Goal: Transaction & Acquisition: Purchase product/service

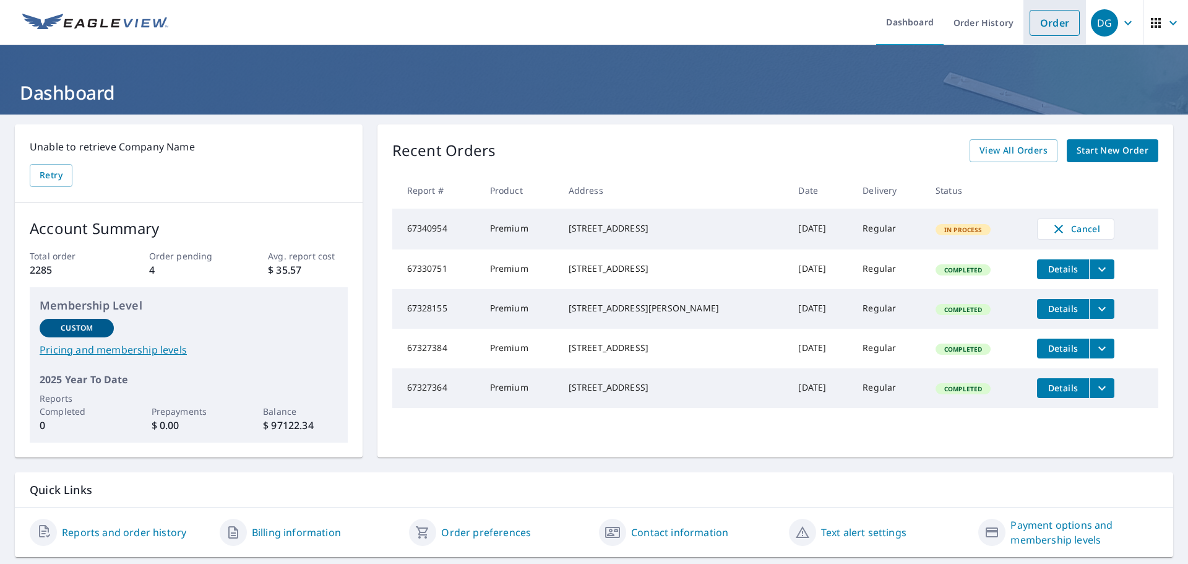
drag, startPoint x: 0, startPoint y: 0, endPoint x: 1034, endPoint y: 24, distance: 1034.0
click at [1052, 24] on link "Order" at bounding box center [1054, 23] width 50 height 26
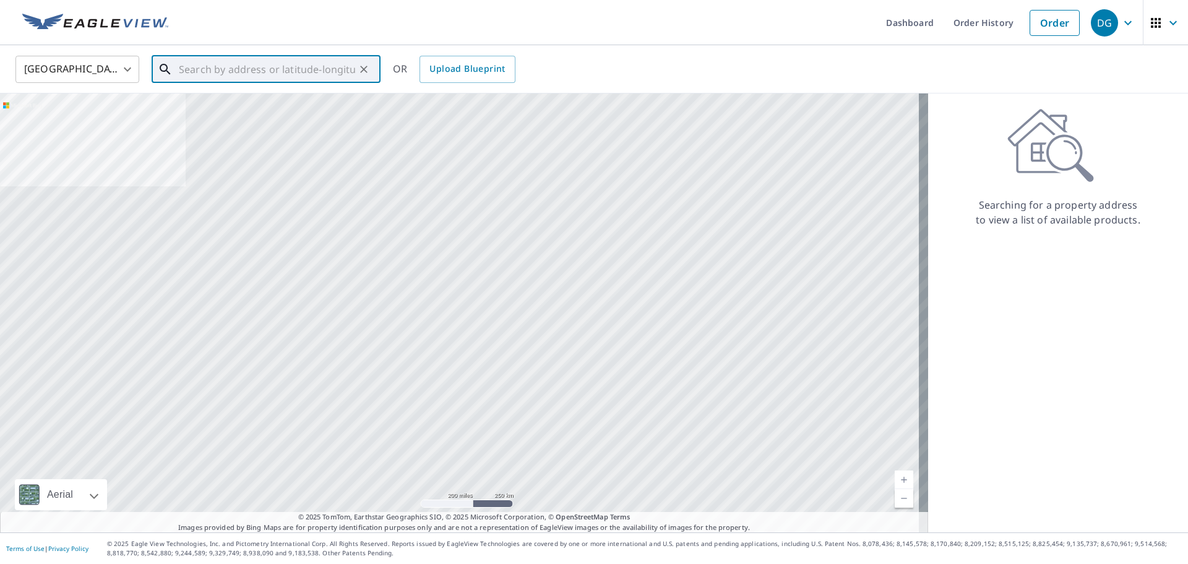
click at [279, 64] on input "text" at bounding box center [267, 69] width 176 height 35
paste input "[STREET_ADDRESS][US_STATE]"
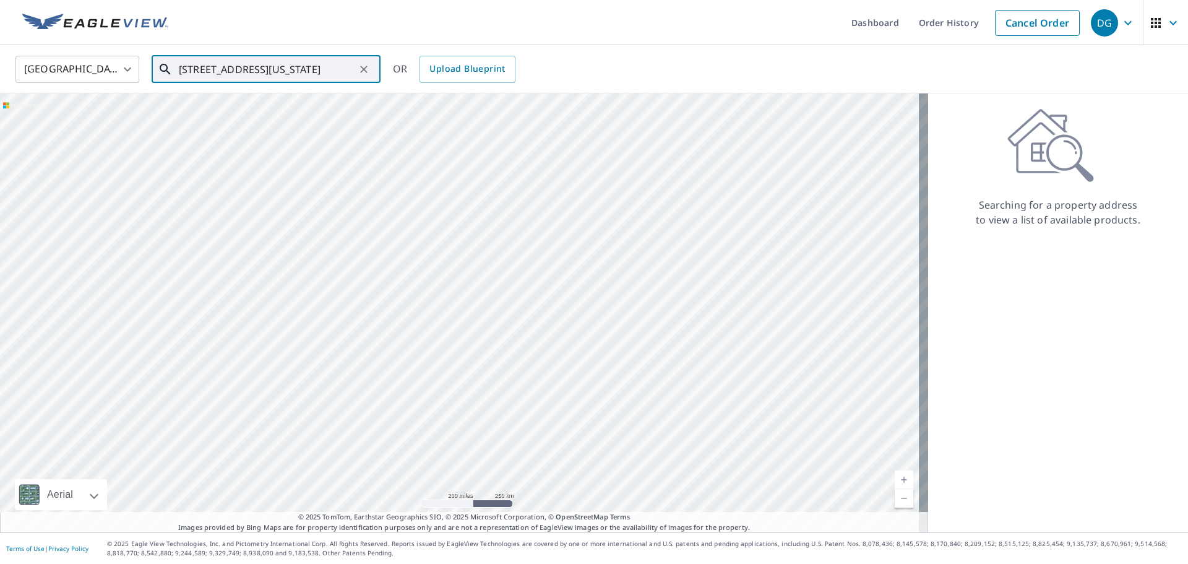
click at [324, 74] on input "[STREET_ADDRESS][US_STATE]" at bounding box center [267, 69] width 176 height 35
click at [266, 121] on p "Kitty Hawk, NC 27949" at bounding box center [273, 119] width 194 height 12
type input "[STREET_ADDRESS]"
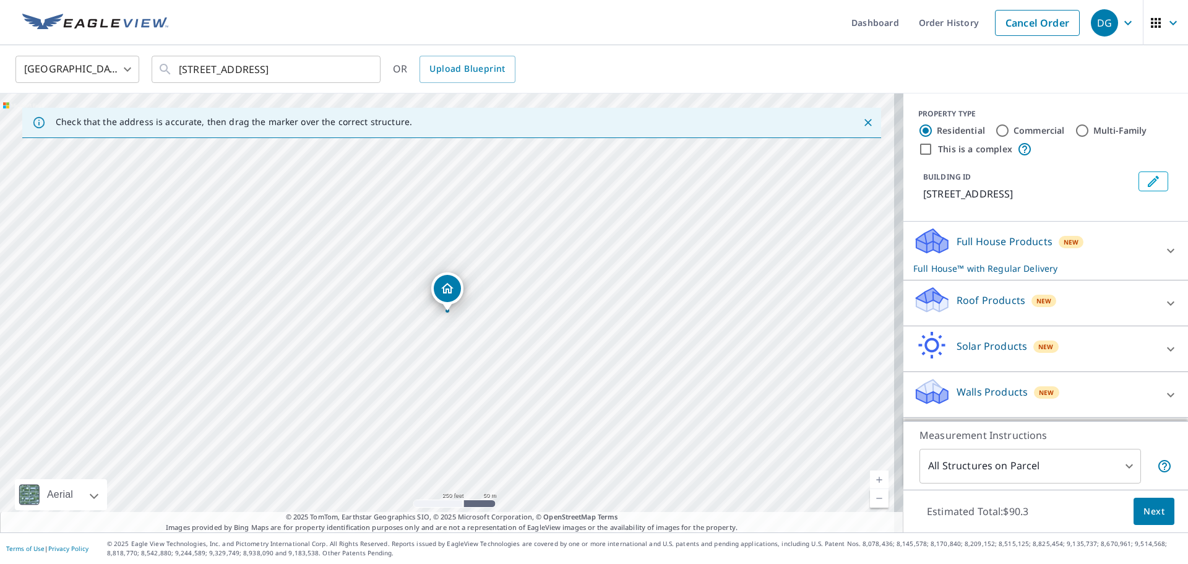
click at [963, 299] on p "Roof Products" at bounding box center [990, 300] width 69 height 15
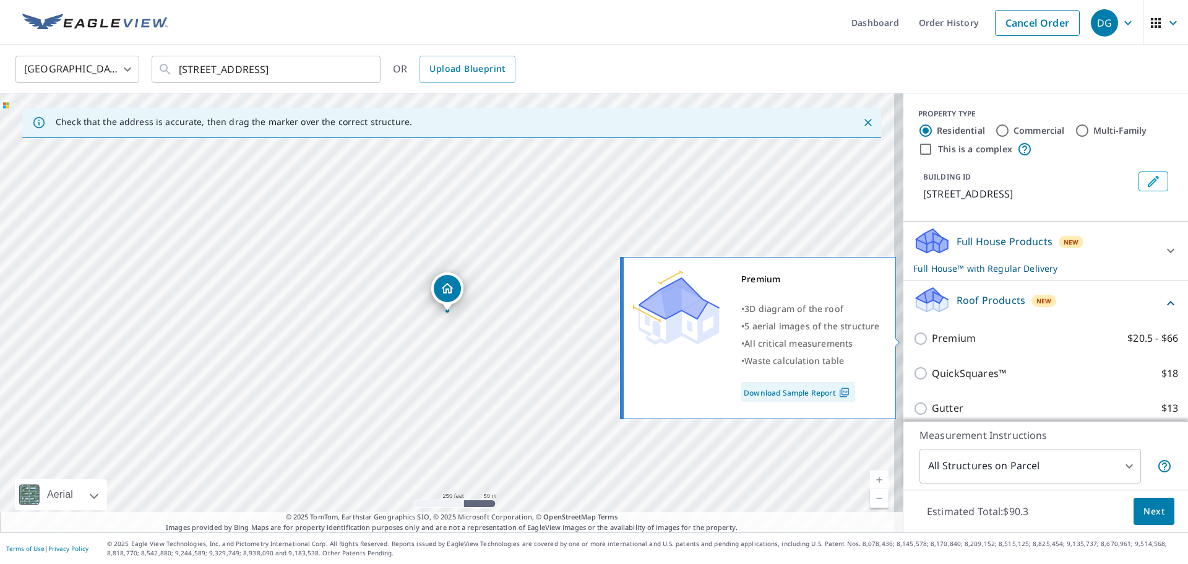
click at [955, 342] on p "Premium" at bounding box center [954, 337] width 44 height 15
click at [932, 342] on input "Premium $20.5 - $66" at bounding box center [922, 338] width 19 height 15
checkbox input "true"
checkbox input "false"
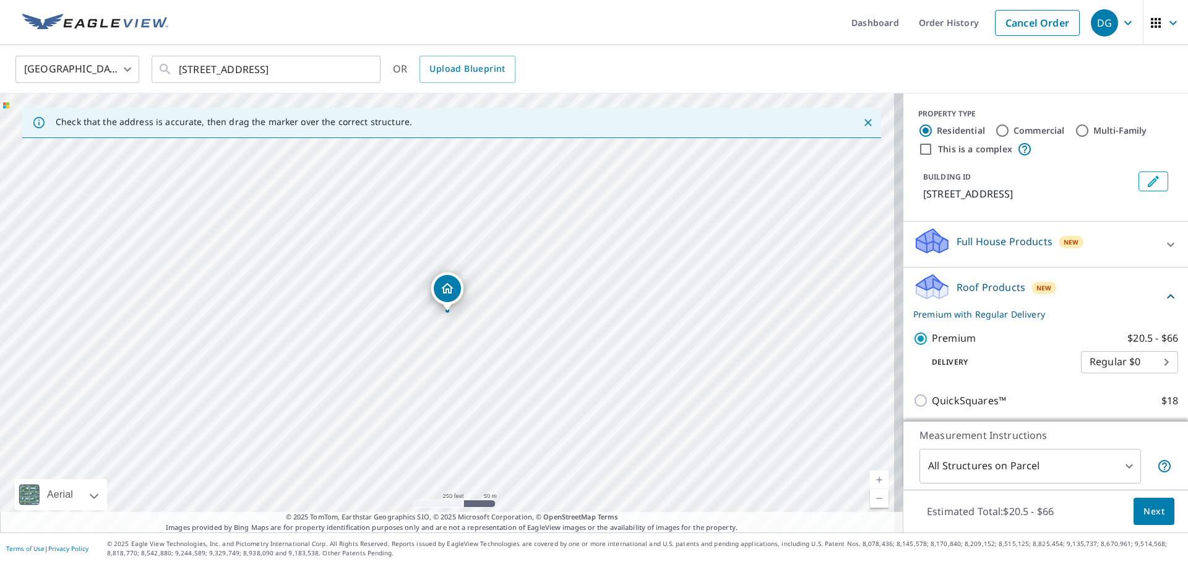
click at [1154, 510] on span "Next" at bounding box center [1153, 511] width 21 height 15
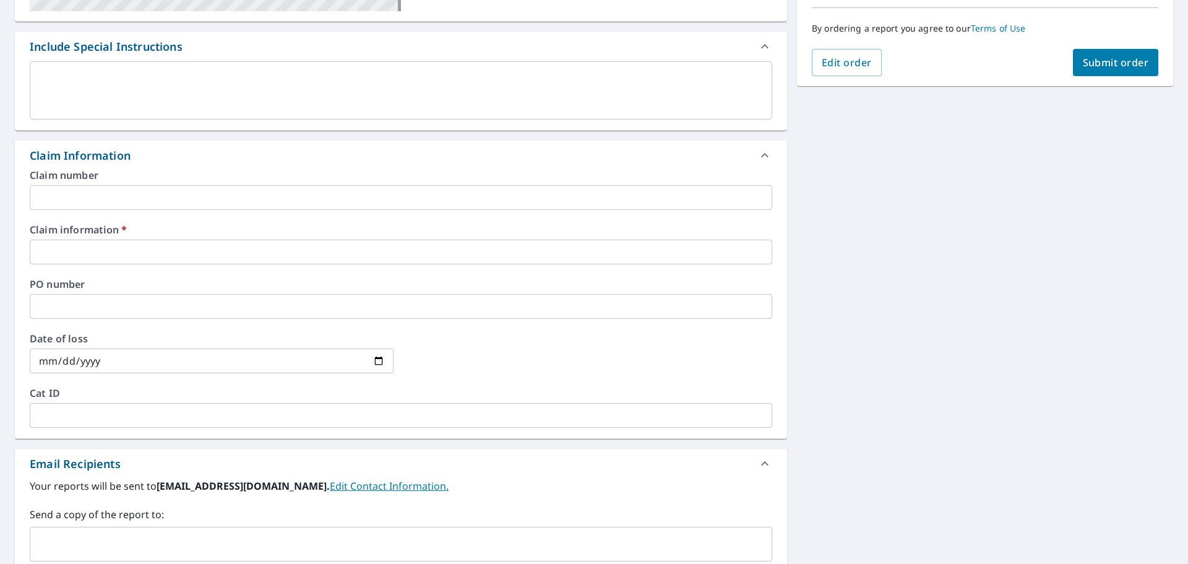
scroll to position [309, 0]
click at [143, 246] on input "text" at bounding box center [401, 251] width 742 height 25
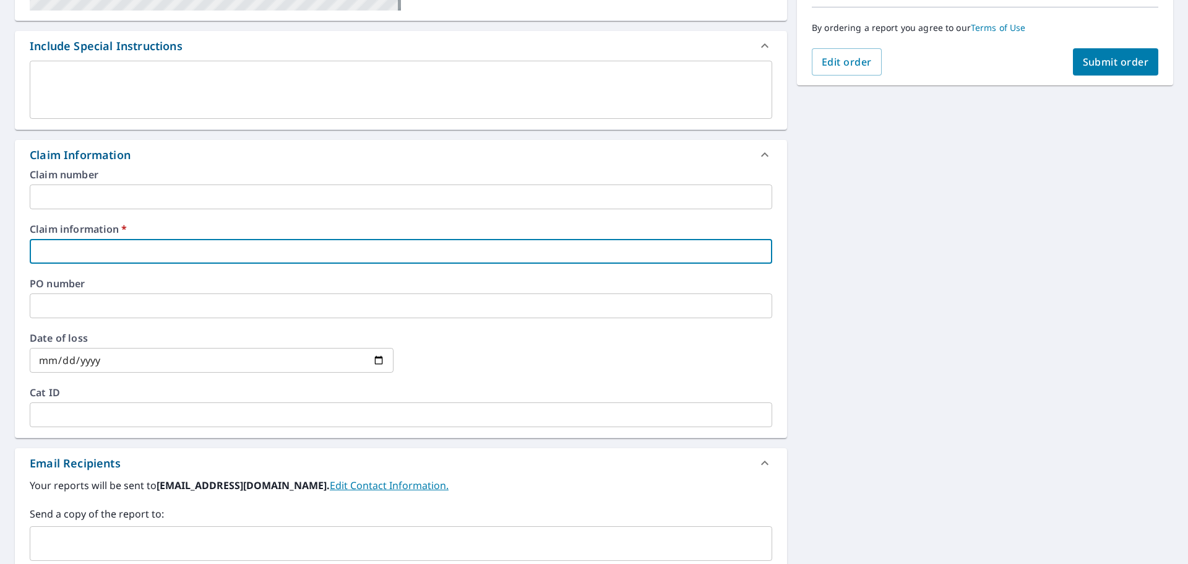
type input "[PERSON_NAME]"
checkbox input "true"
click at [114, 551] on input "text" at bounding box center [391, 543] width 713 height 24
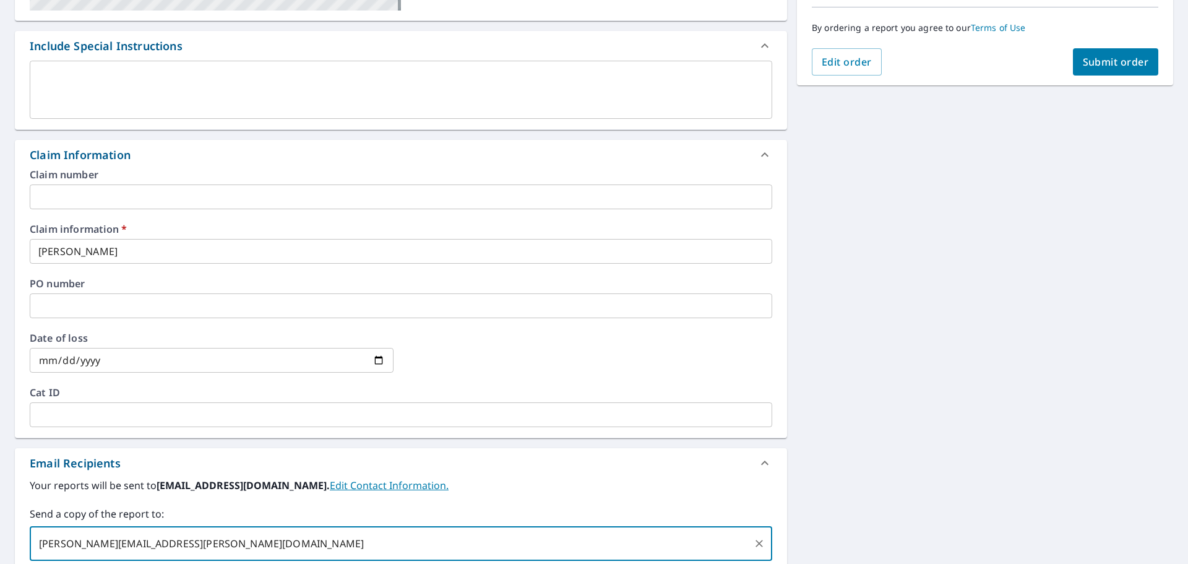
type input "[PERSON_NAME][EMAIL_ADDRESS][PERSON_NAME][DOMAIN_NAME]"
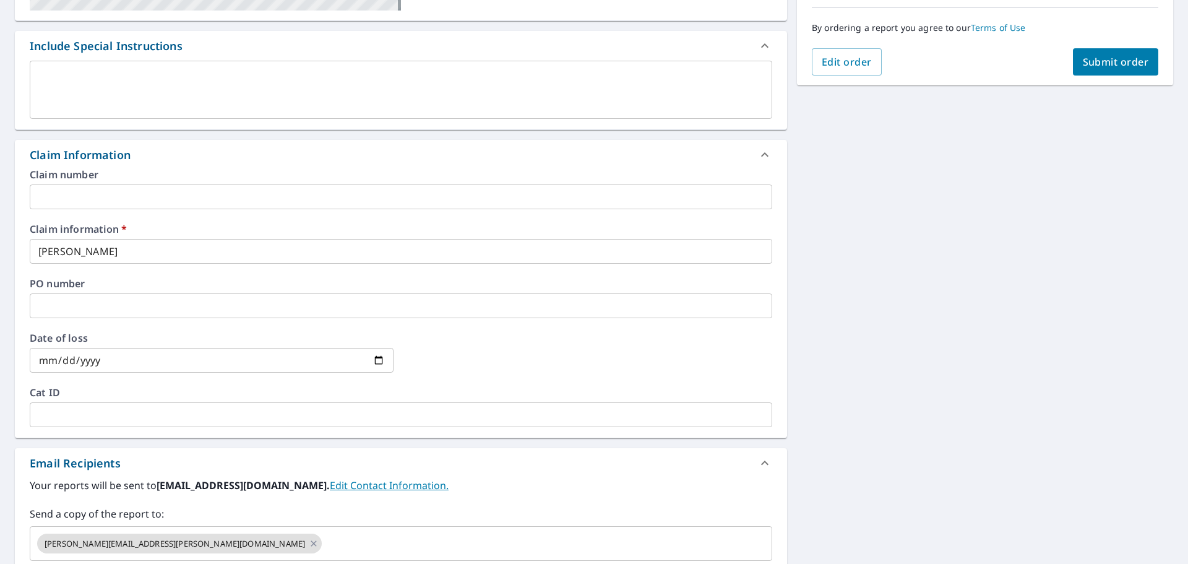
click at [875, 400] on div "[STREET_ADDRESS] Aerial Road A standard road map Aerial A detailed look from ab…" at bounding box center [594, 276] width 1188 height 942
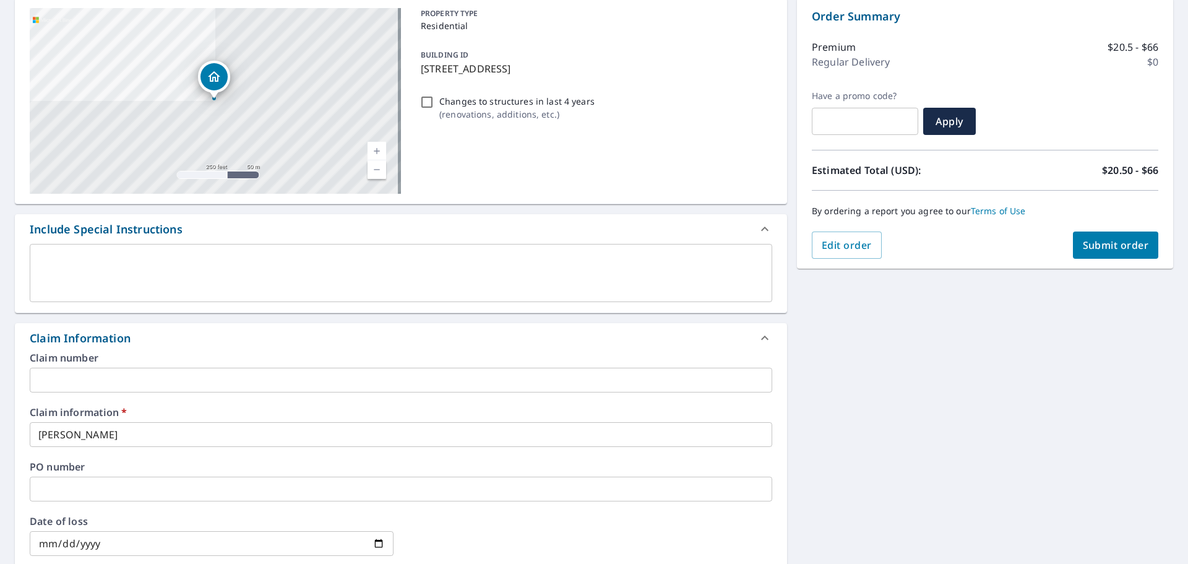
scroll to position [0, 0]
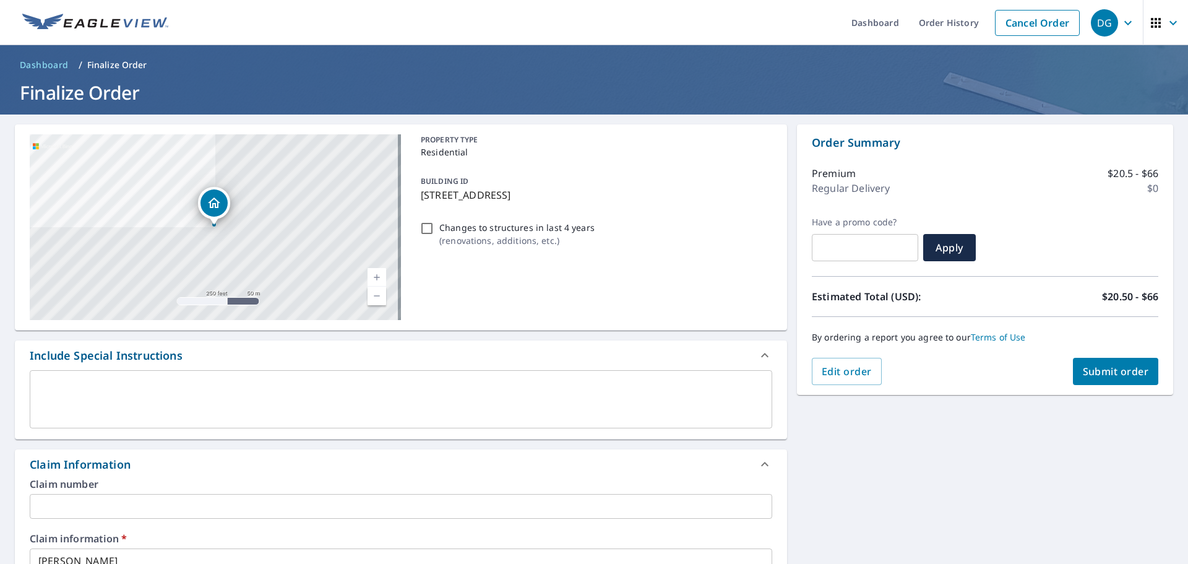
click at [1104, 367] on span "Submit order" at bounding box center [1116, 371] width 66 height 14
checkbox input "true"
